Goal: Information Seeking & Learning: Learn about a topic

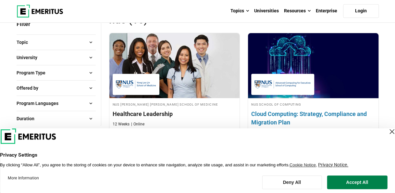
scroll to position [173, 0]
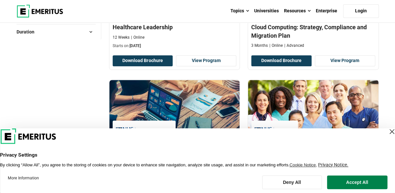
click at [387, 131] on div "Close Layer" at bounding box center [391, 131] width 9 height 9
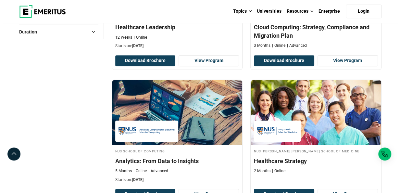
scroll to position [0, 0]
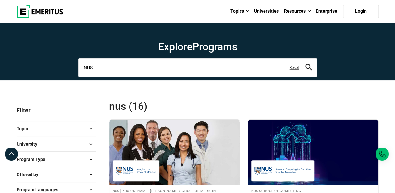
click at [156, 69] on input "NUS" at bounding box center [197, 67] width 239 height 18
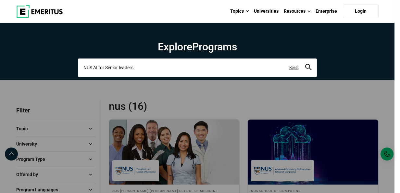
type input "NUS AI for Senior leaders"
click at [305, 64] on button "search" at bounding box center [308, 67] width 6 height 7
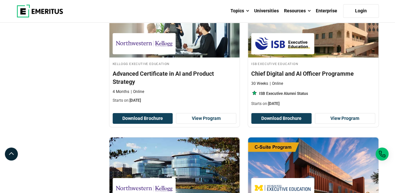
scroll to position [1384, 0]
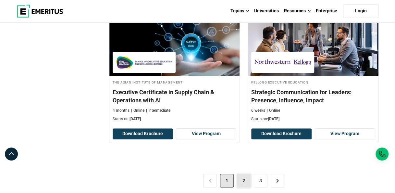
click at [241, 176] on link "2" at bounding box center [244, 181] width 14 height 14
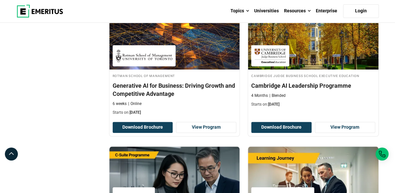
scroll to position [346, 0]
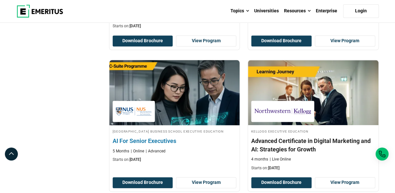
click at [162, 143] on h4 "AI For Senior Executives" at bounding box center [175, 141] width 124 height 8
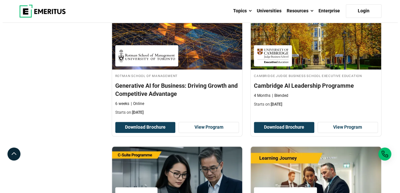
scroll to position [0, 0]
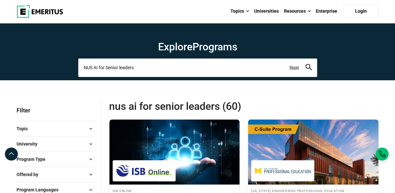
click at [151, 67] on input "NUS AI for Senior leaders" at bounding box center [197, 67] width 239 height 18
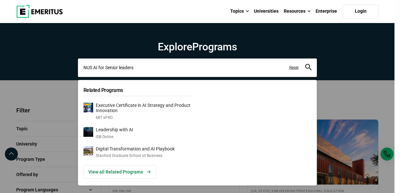
drag, startPoint x: 150, startPoint y: 67, endPoint x: 92, endPoint y: 69, distance: 58.1
click at [92, 69] on input "NUS AI for Senior leaders" at bounding box center [197, 67] width 239 height 18
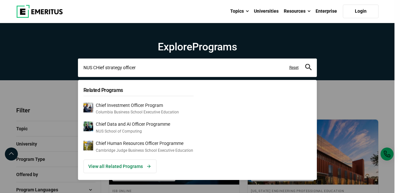
type input "NUS CHief strategy officer"
click at [305, 64] on button "search" at bounding box center [308, 67] width 6 height 7
click at [141, 68] on input "NUS CHief strategy officer" at bounding box center [197, 67] width 239 height 18
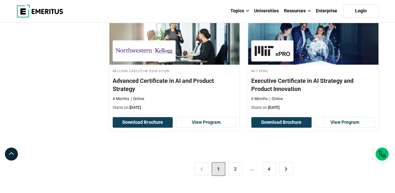
scroll to position [1471, 0]
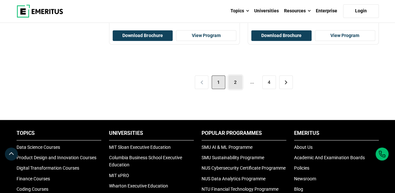
click at [233, 76] on link "2" at bounding box center [235, 82] width 14 height 14
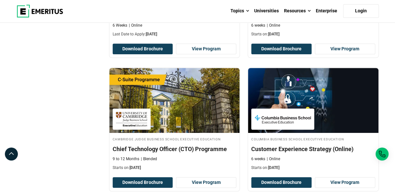
scroll to position [1384, 0]
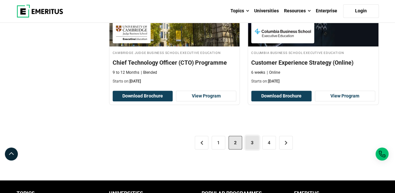
click at [251, 146] on link "3" at bounding box center [252, 143] width 14 height 14
click at [252, 146] on link "3" at bounding box center [252, 143] width 14 height 14
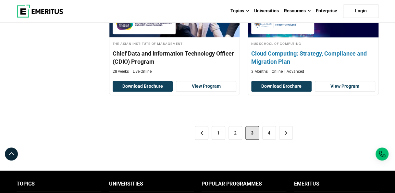
scroll to position [1471, 0]
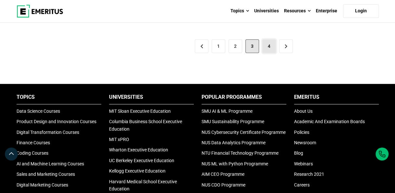
click at [271, 46] on link "4" at bounding box center [269, 46] width 14 height 14
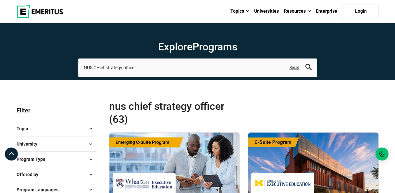
scroll to position [1384, 0]
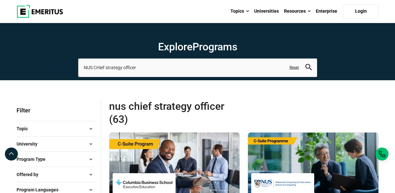
scroll to position [1471, 0]
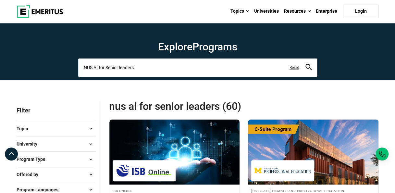
drag, startPoint x: 94, startPoint y: 66, endPoint x: 157, endPoint y: 71, distance: 63.5
click at [157, 71] on input "NUS AI for Senior leaders" at bounding box center [197, 67] width 239 height 18
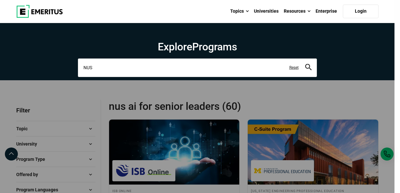
type input "NUS"
click at [305, 64] on button "search" at bounding box center [308, 67] width 6 height 7
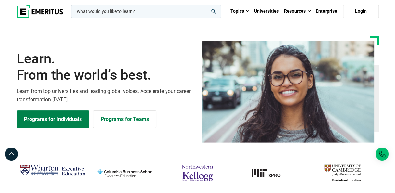
click at [135, 10] on input "woocommerce-product-search-field-0" at bounding box center [146, 12] width 150 height 14
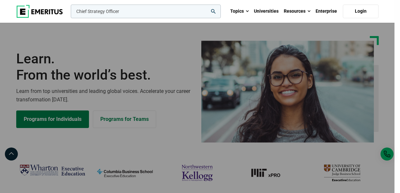
click at [69, 13] on button "search" at bounding box center [69, 13] width 0 height 0
type input "Chief Strategy Officer NUS"
click at [69, 13] on button "search" at bounding box center [69, 13] width 0 height 0
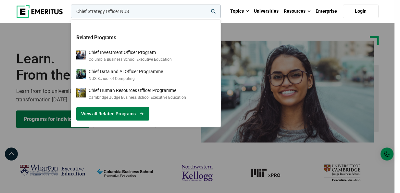
click at [117, 120] on link "View all Related Programs" at bounding box center [112, 114] width 73 height 14
click at [120, 116] on link "View all Related Programs" at bounding box center [112, 114] width 73 height 14
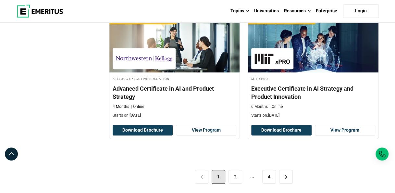
scroll to position [1030, 0]
